Goal: Navigation & Orientation: Go to known website

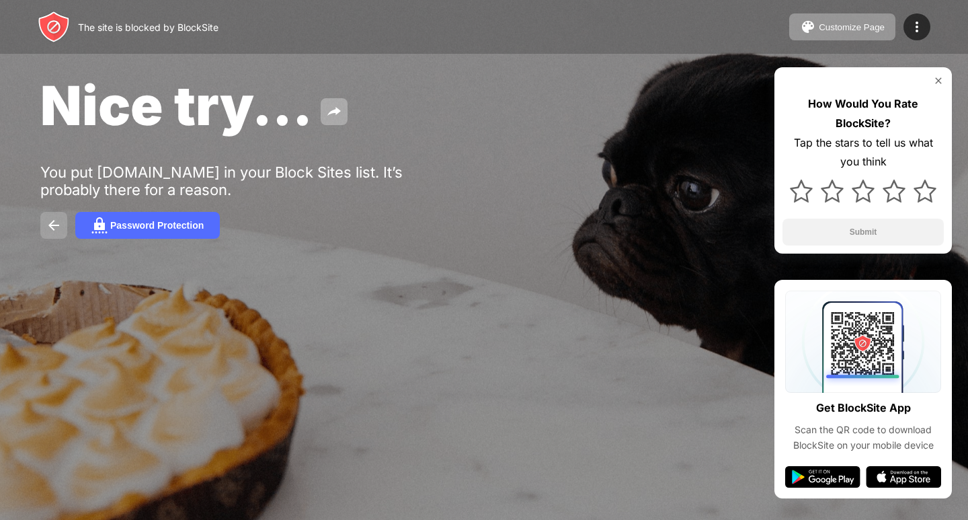
click at [60, 215] on button at bounding box center [53, 225] width 27 height 27
click at [50, 227] on img at bounding box center [54, 225] width 16 height 16
